Goal: Task Accomplishment & Management: Manage account settings

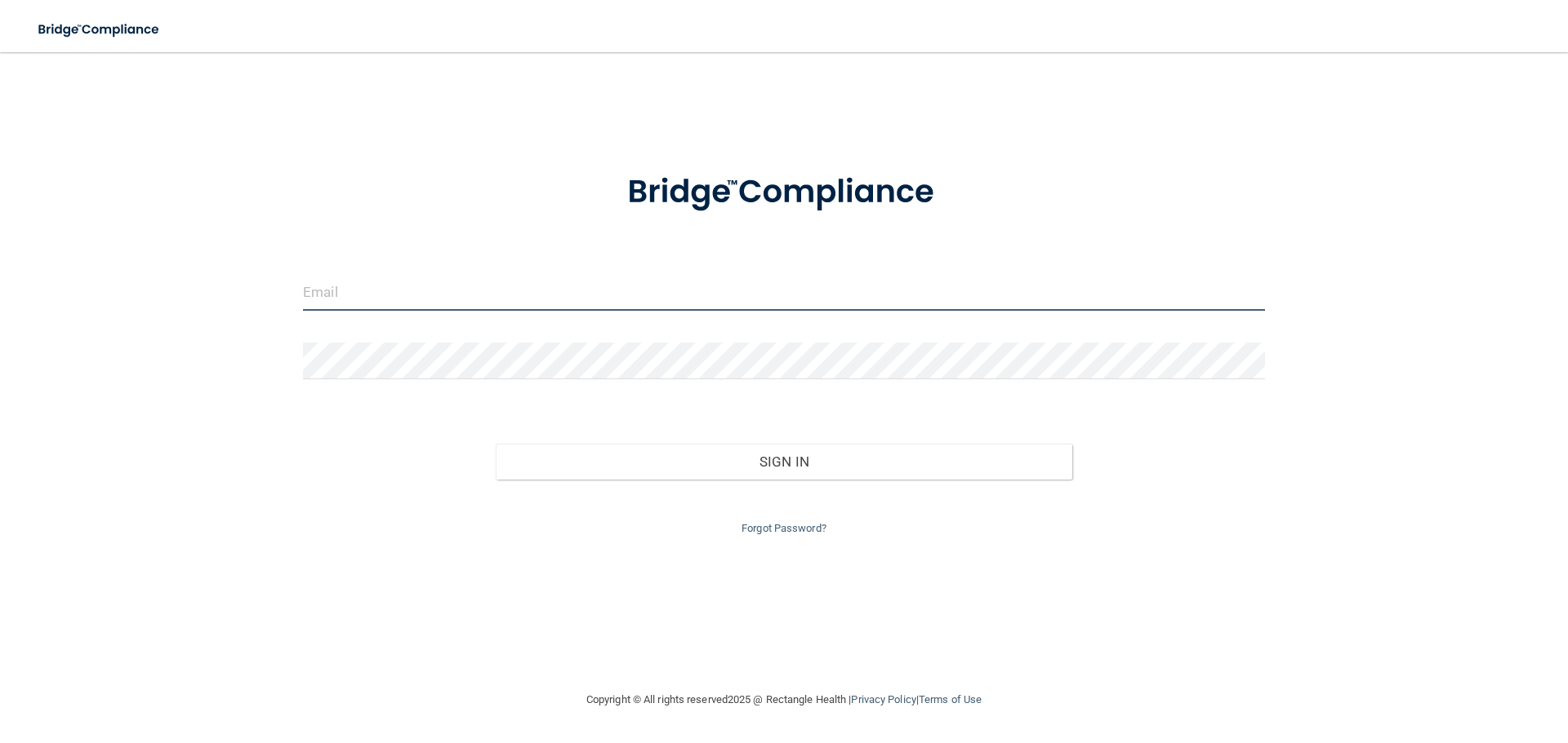
click at [375, 285] on input "email" at bounding box center [783, 292] width 962 height 36
type input "[PERSON_NAME][EMAIL_ADDRESS][DOMAIN_NAME]"
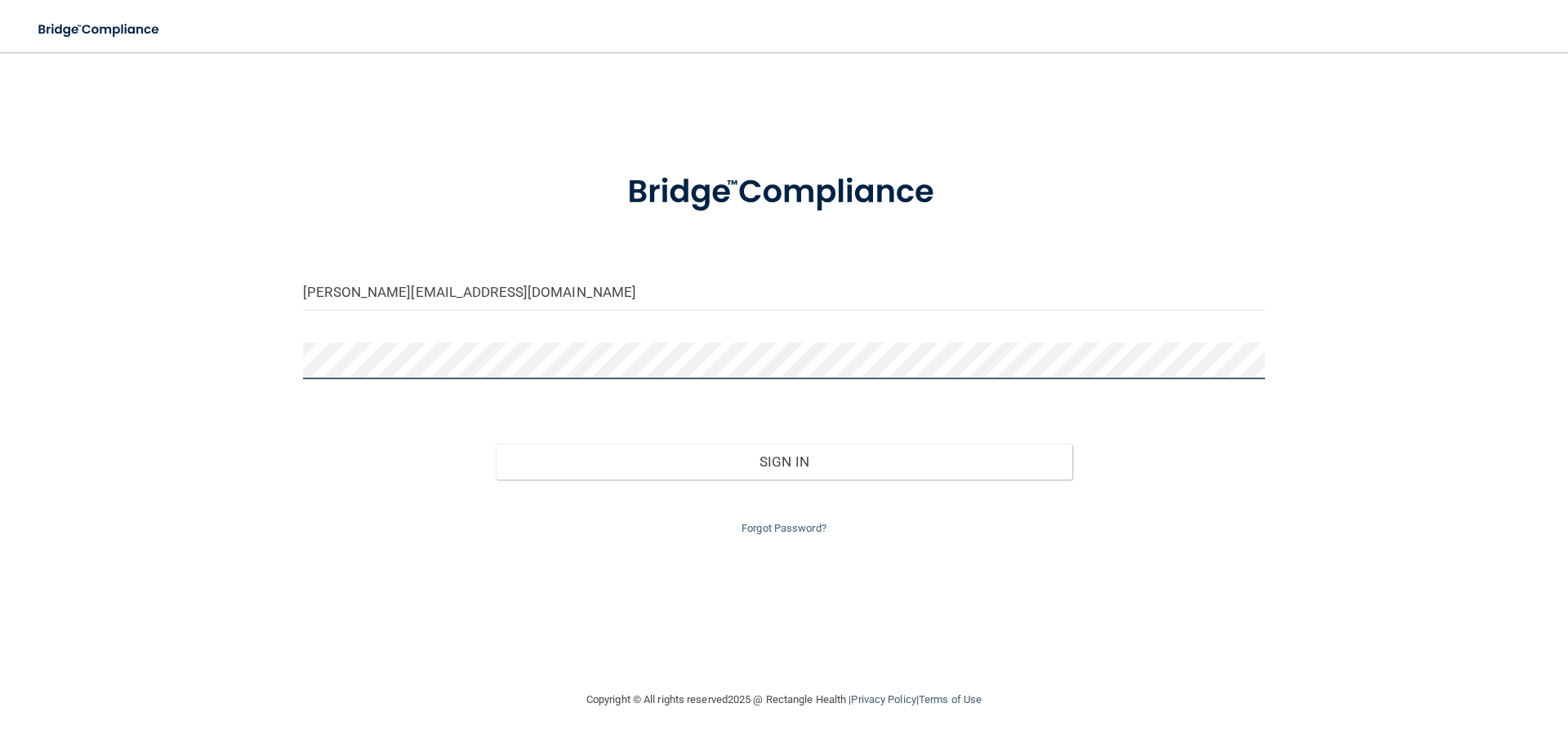
click at [496, 444] on button "Sign In" at bounding box center [784, 462] width 578 height 36
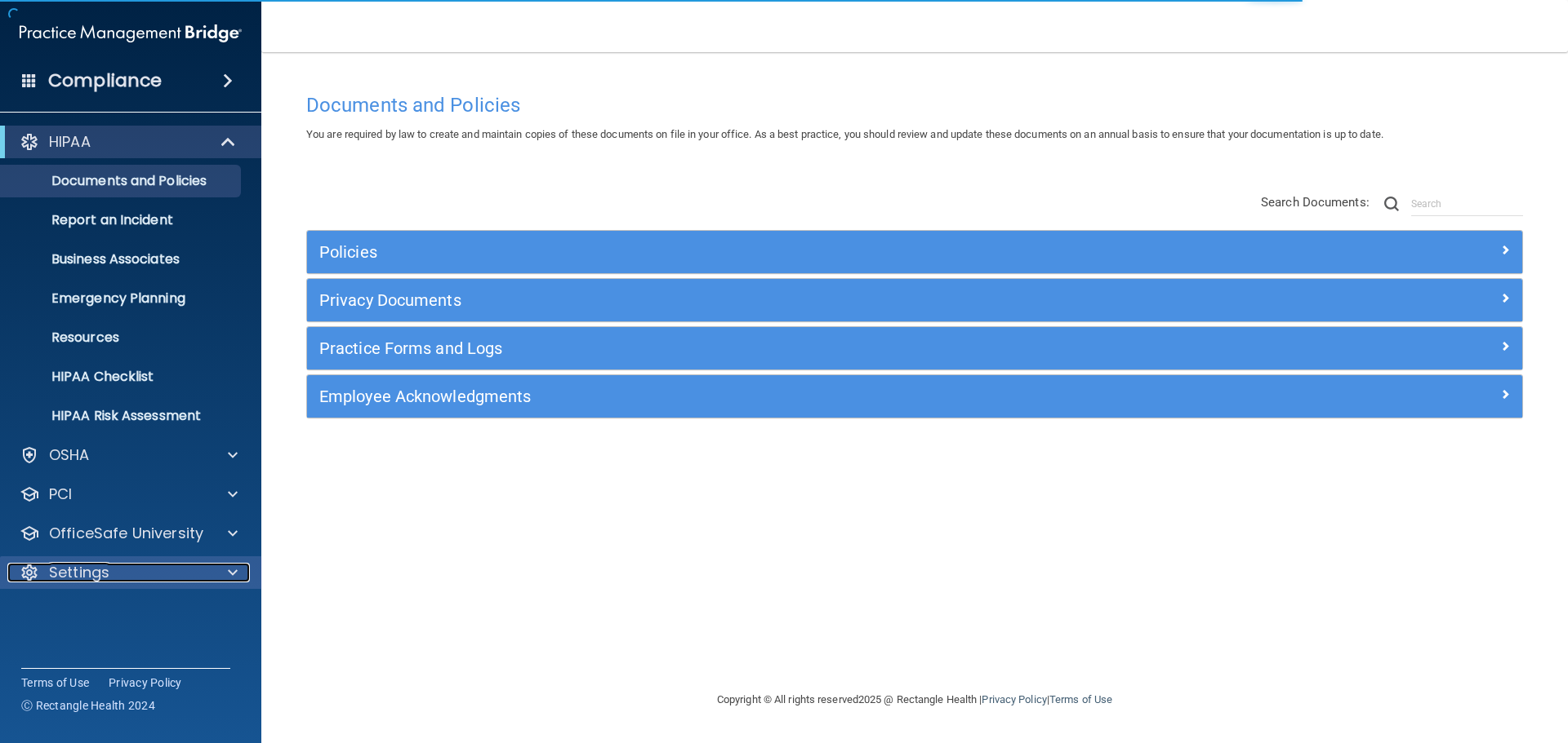
click at [101, 571] on p "Settings" at bounding box center [79, 572] width 60 height 19
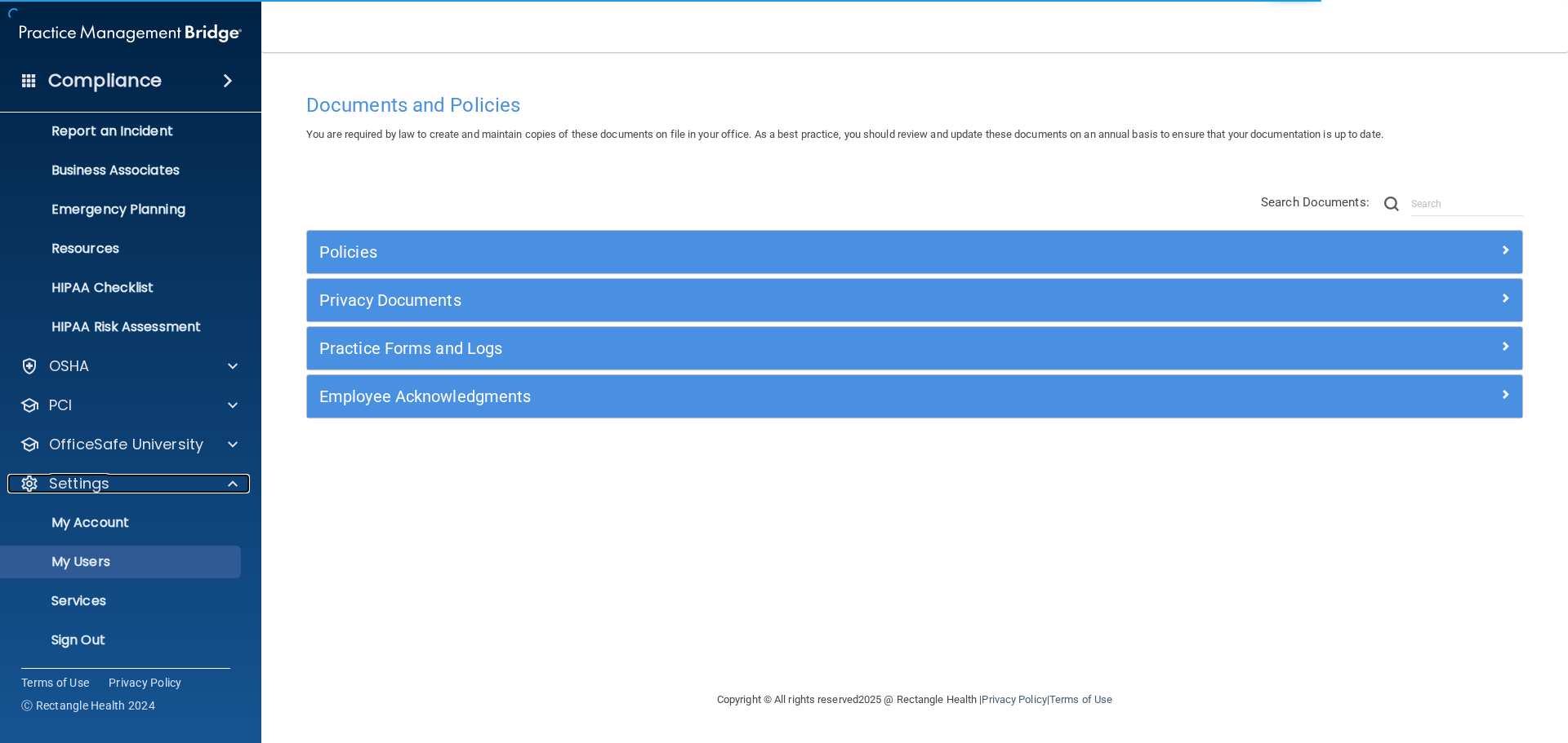
scroll to position [90, 0]
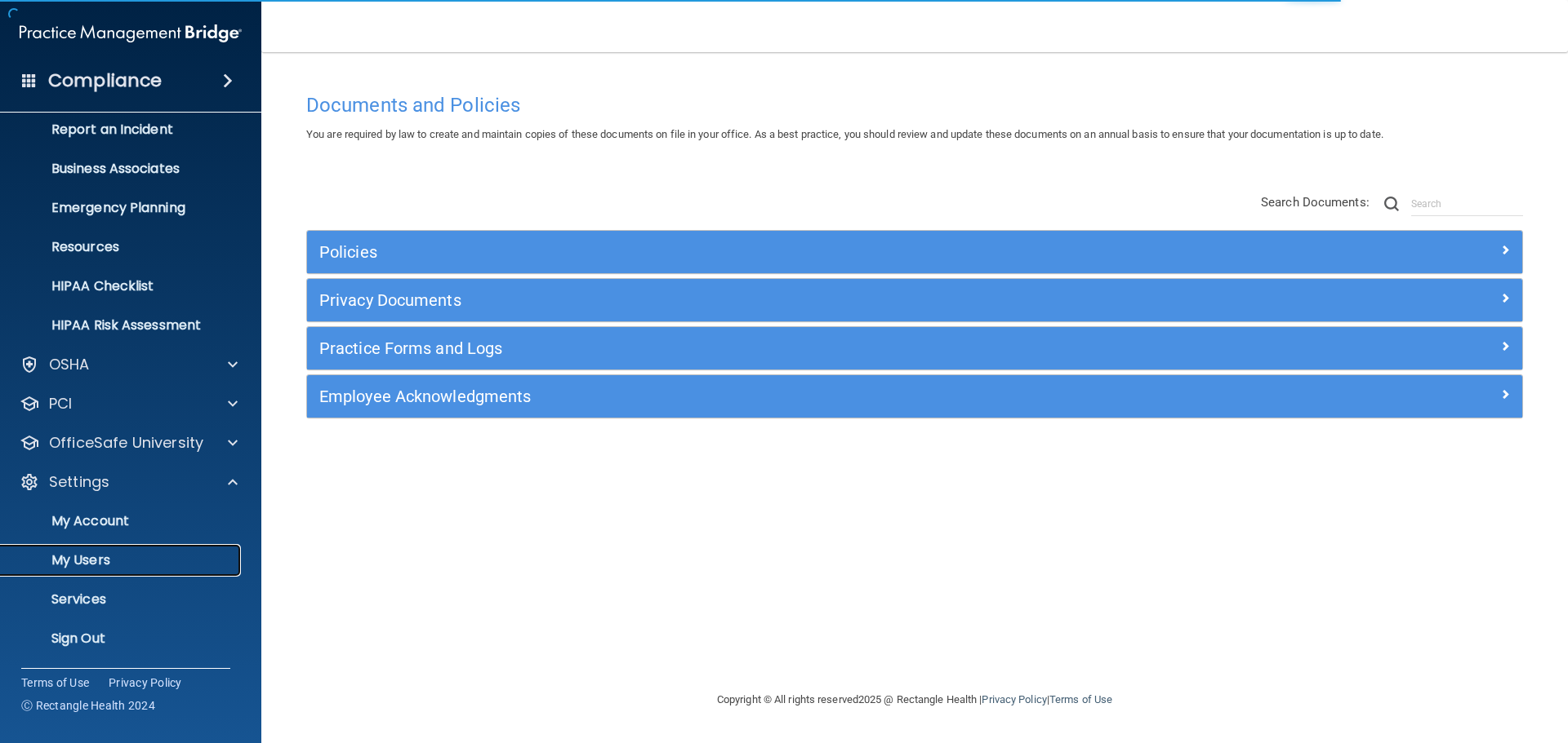
click at [103, 565] on p "My Users" at bounding box center [123, 560] width 223 height 16
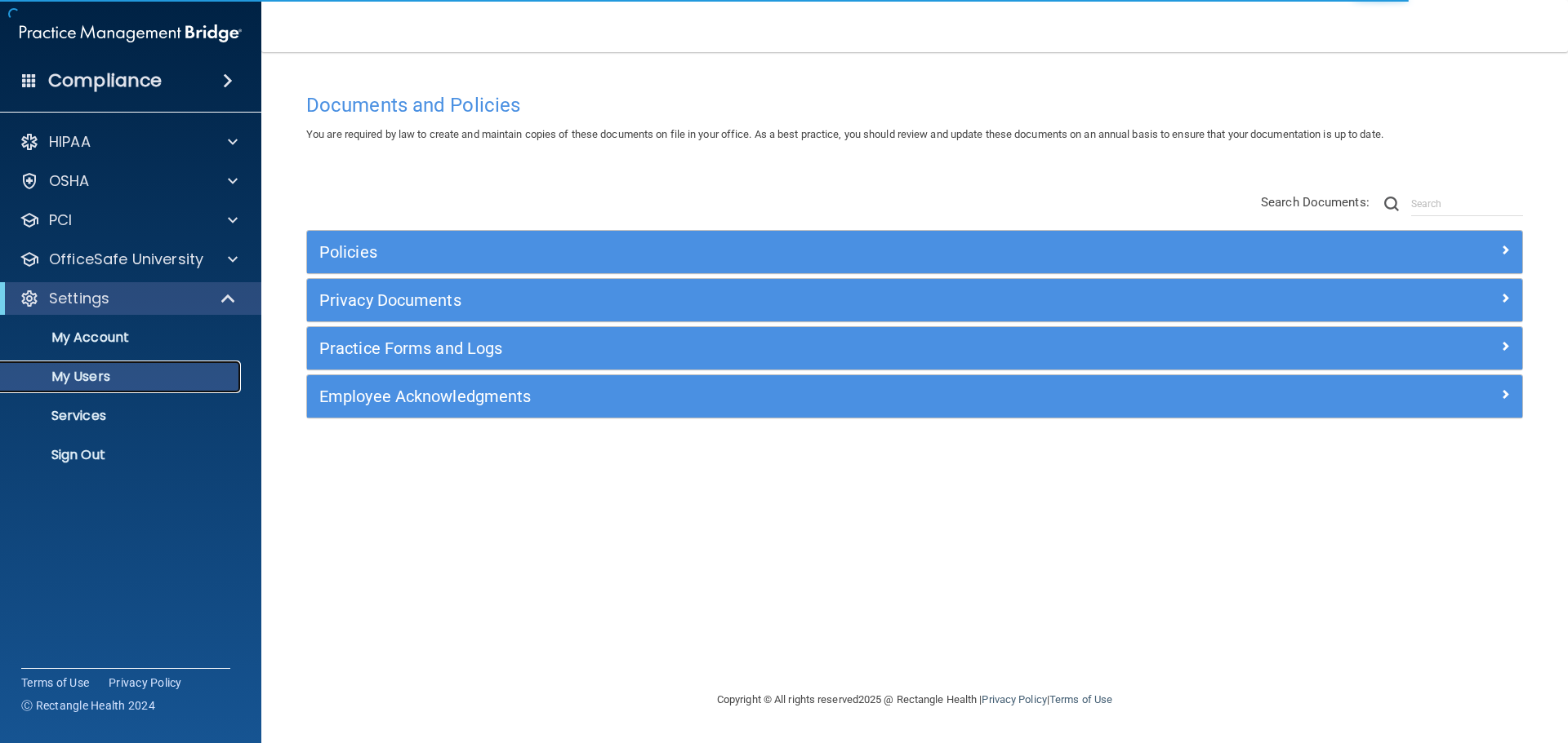
select select "20"
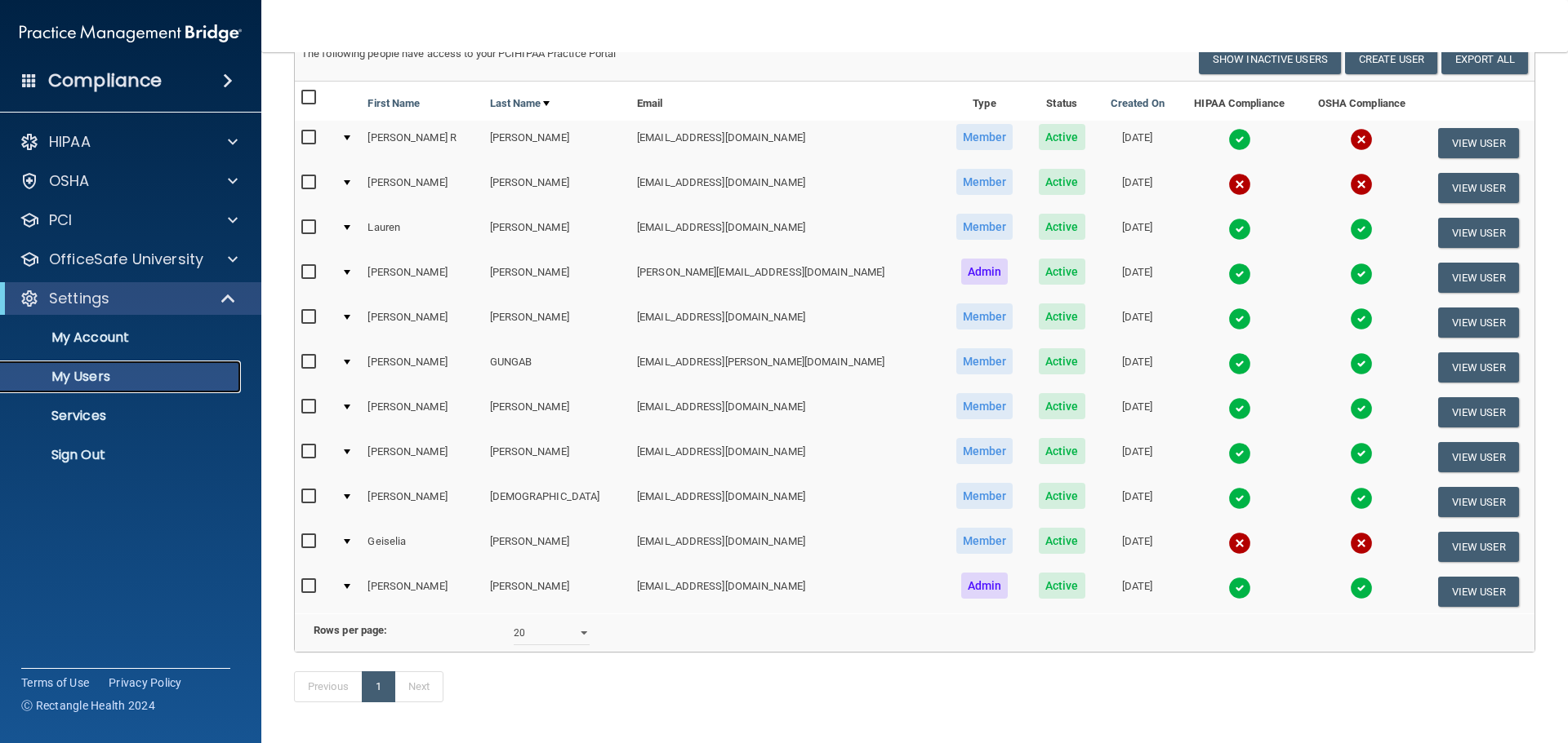
scroll to position [163, 0]
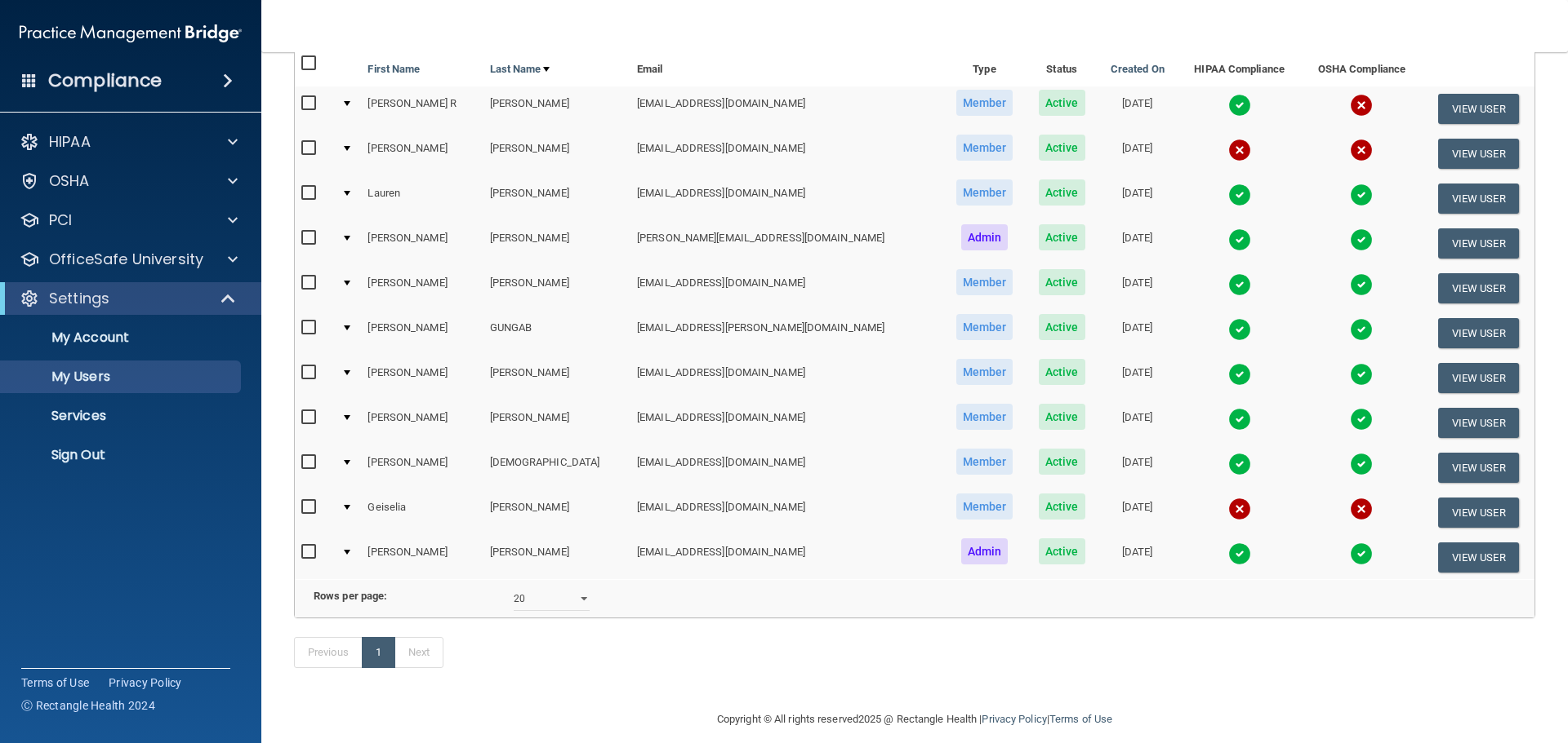
click at [312, 280] on input "checkbox" at bounding box center [310, 282] width 19 height 13
click at [308, 287] on input "checkbox" at bounding box center [310, 282] width 19 height 13
checkbox input "false"
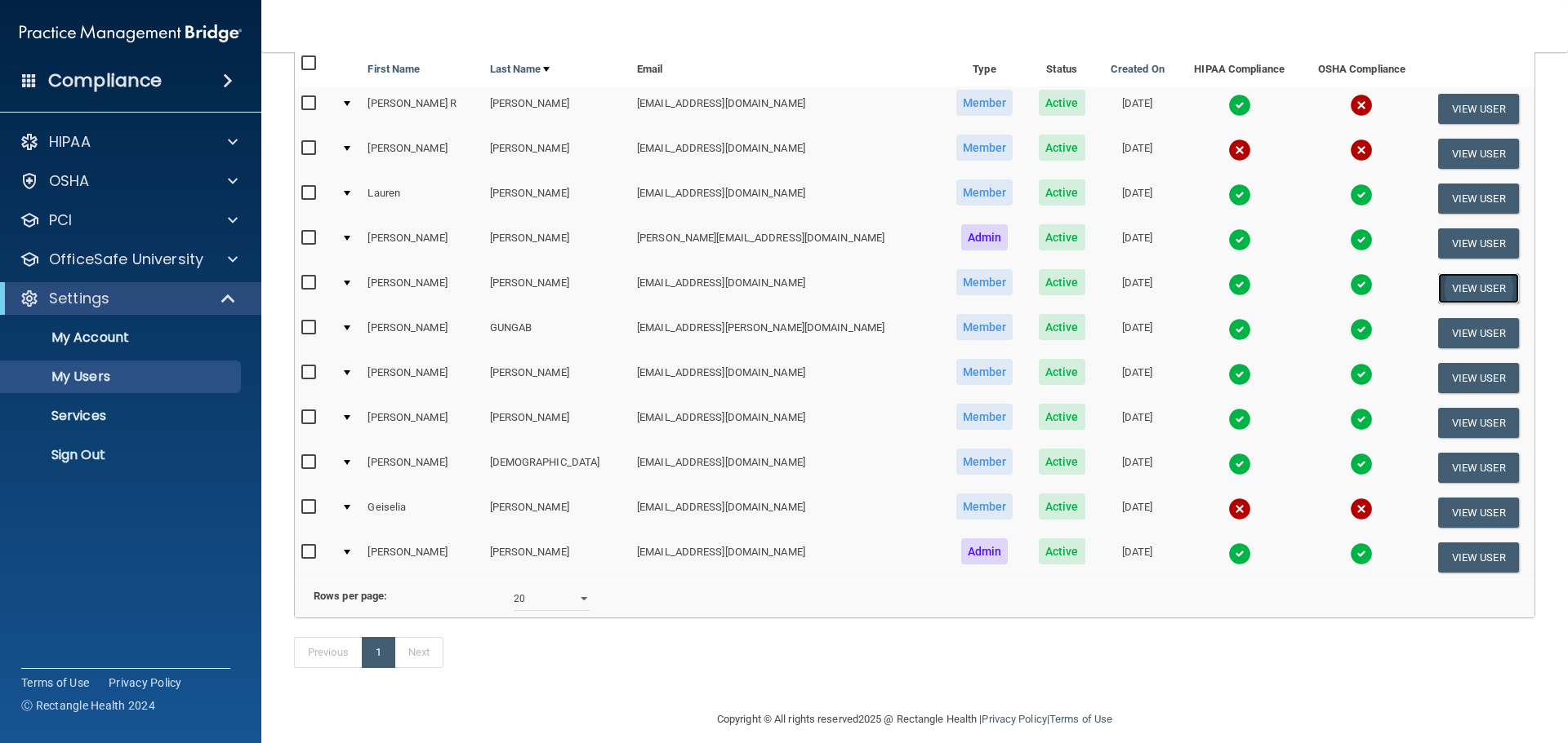
click at [1448, 283] on button "View User" at bounding box center [1478, 288] width 81 height 30
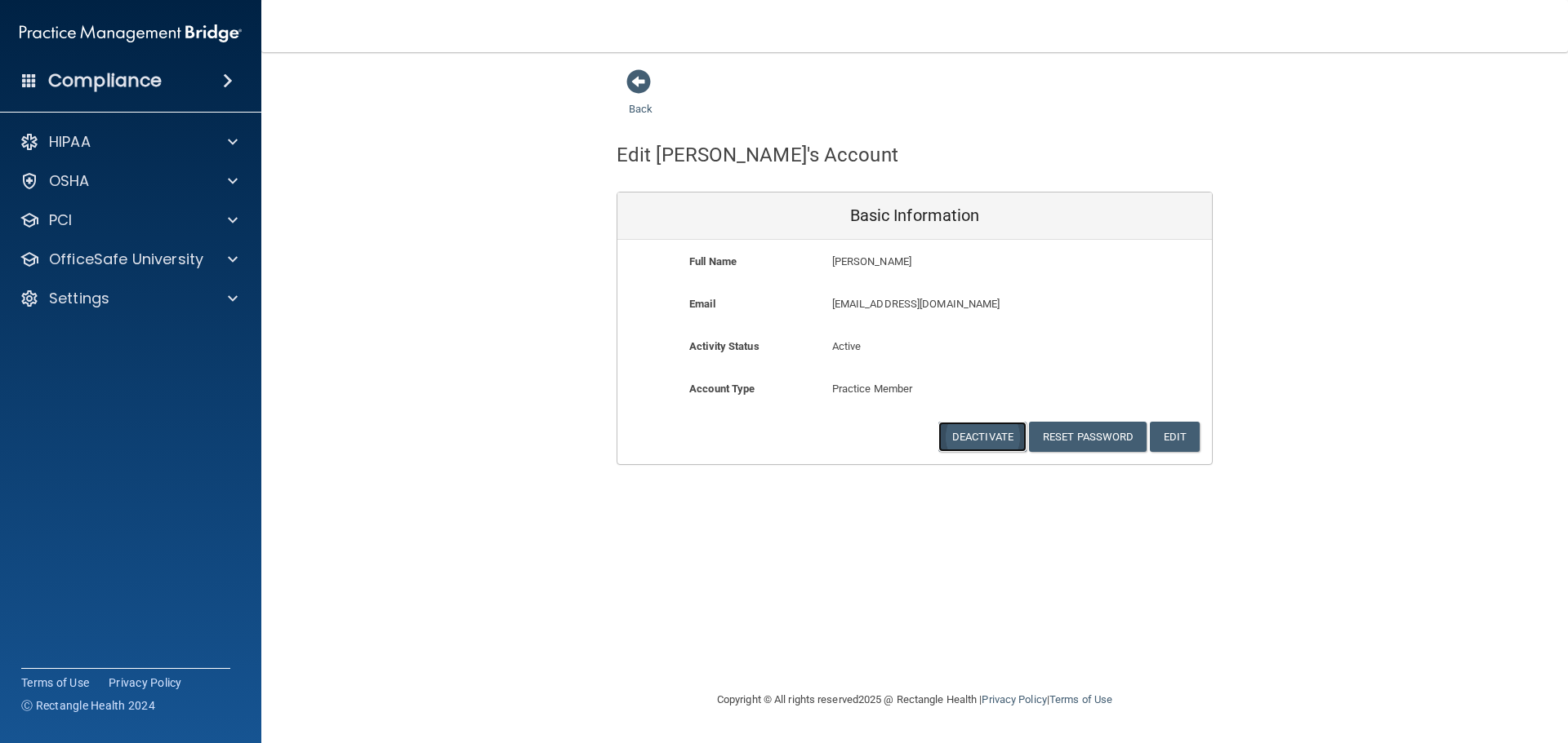
click at [980, 436] on button "Deactivate" at bounding box center [982, 437] width 88 height 30
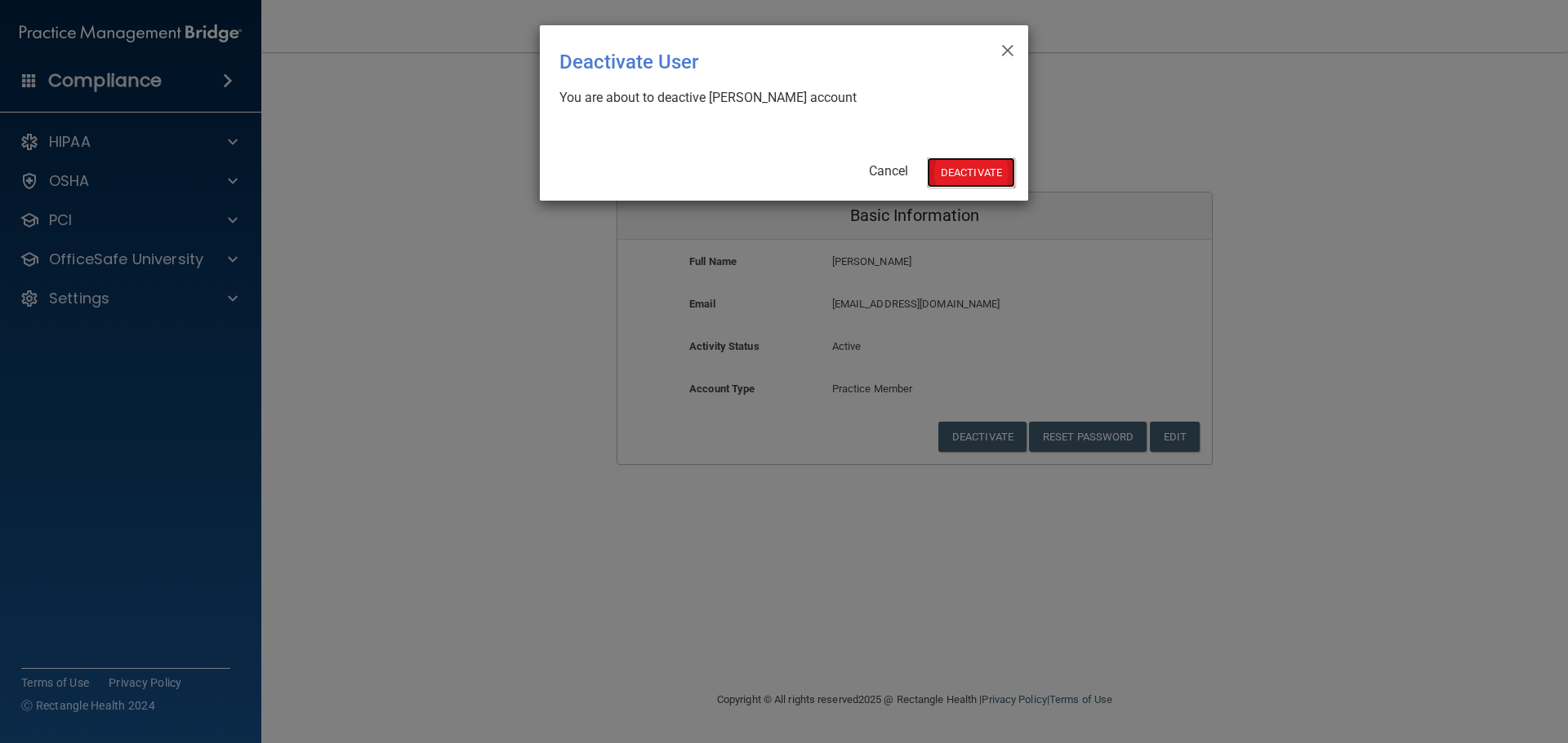
click at [951, 166] on button "Deactivate" at bounding box center [971, 172] width 88 height 30
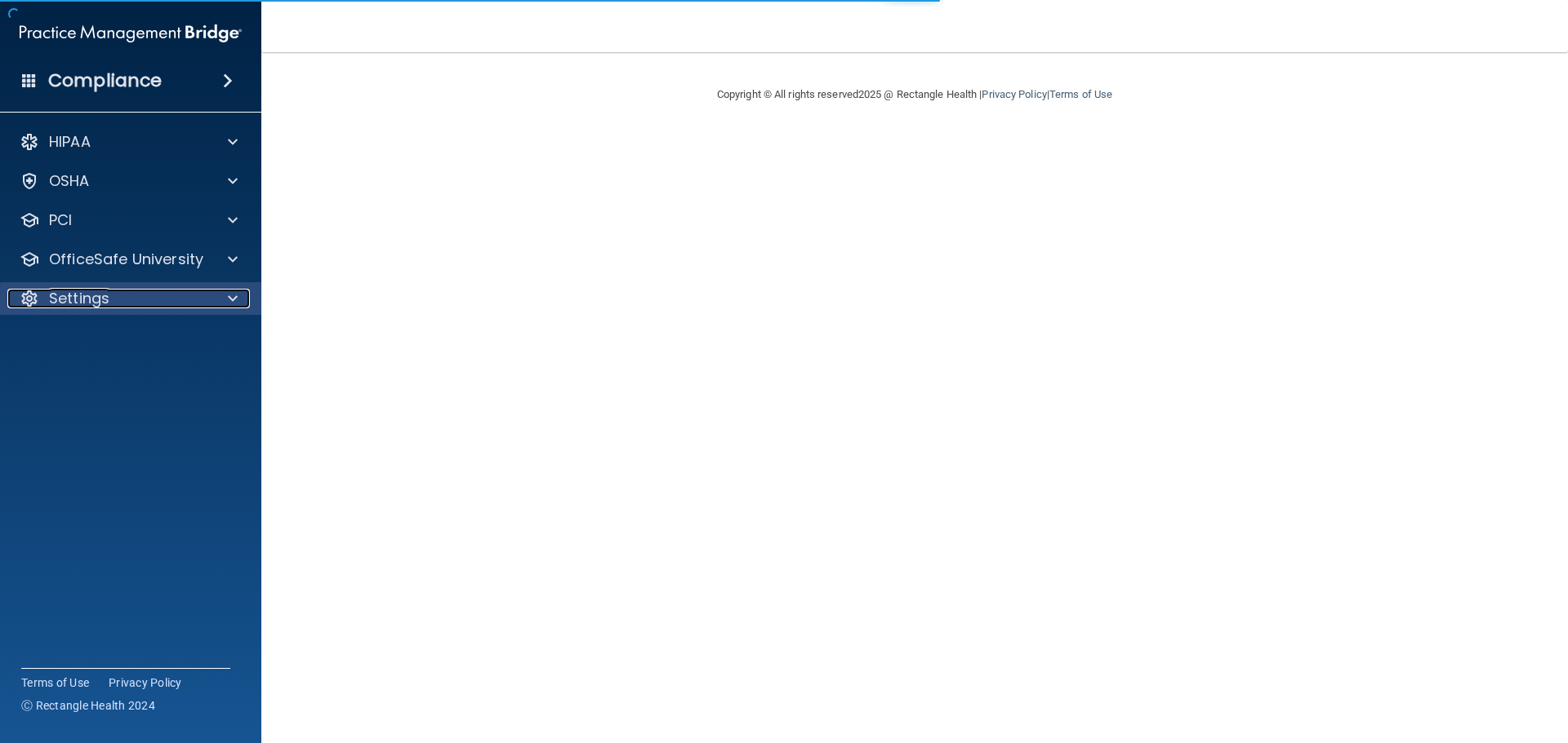
click at [93, 303] on p "Settings" at bounding box center [79, 298] width 60 height 19
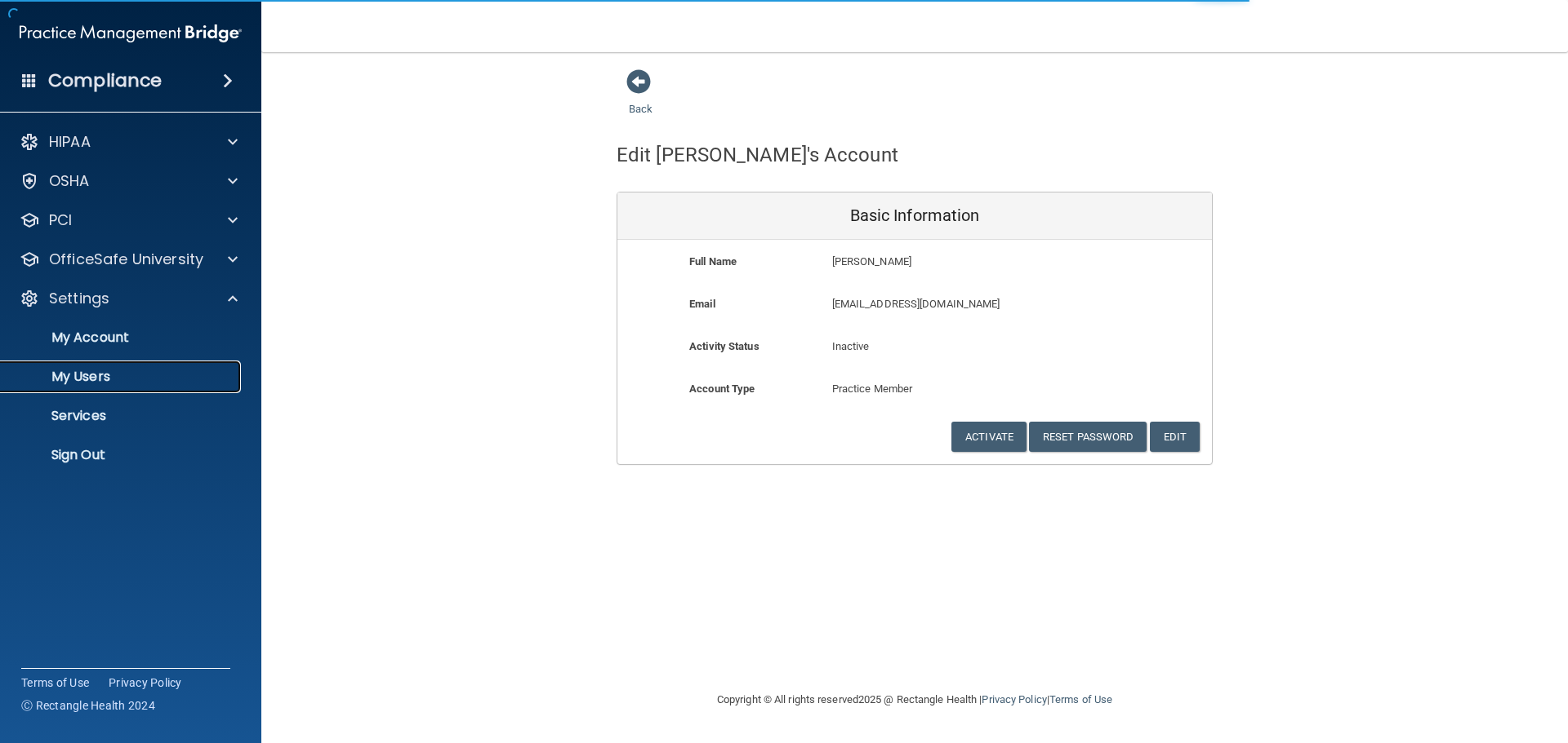
click at [101, 380] on p "My Users" at bounding box center [123, 376] width 223 height 16
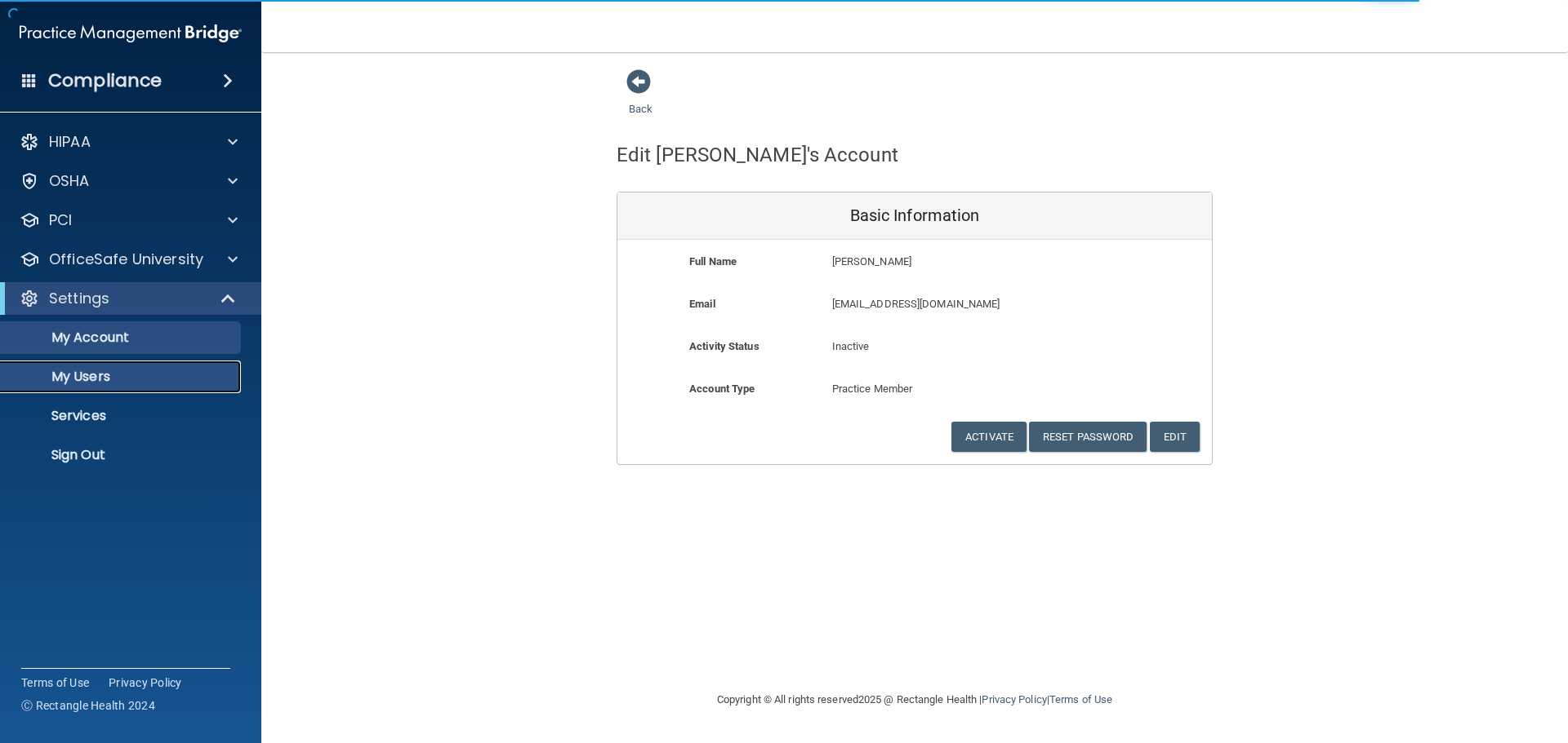
select select "20"
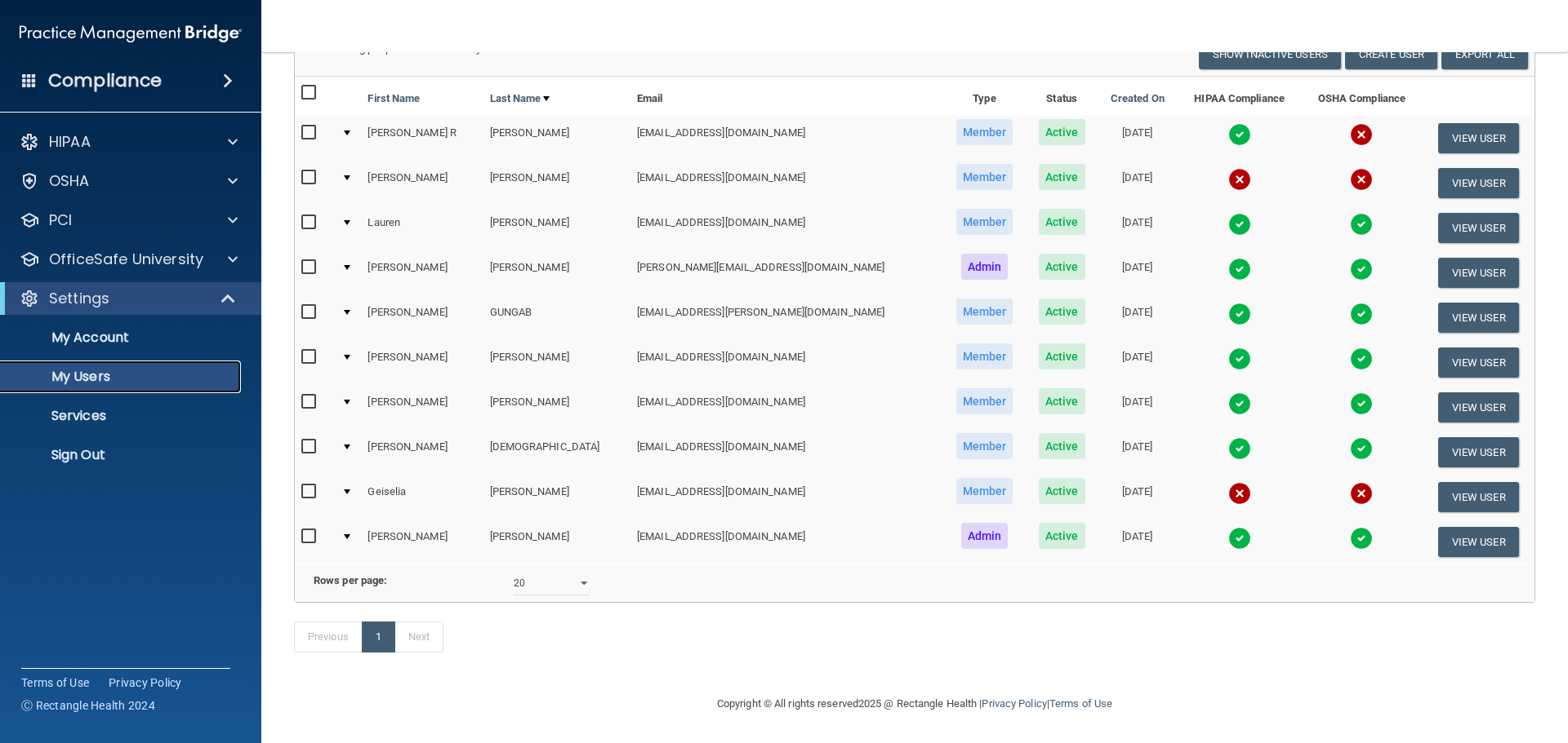
scroll to position [158, 0]
